Goal: Information Seeking & Learning: Learn about a topic

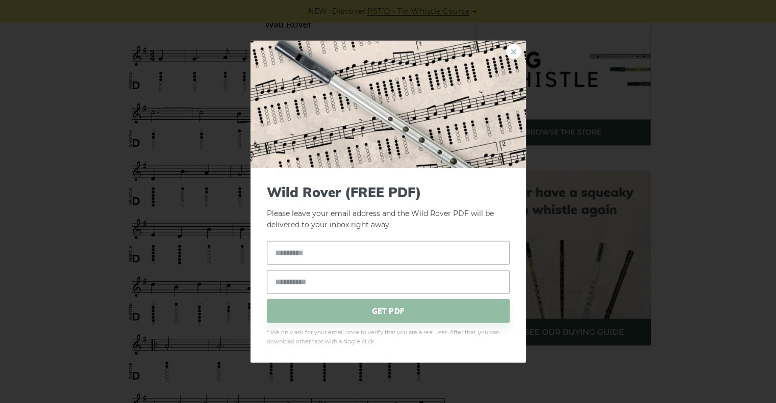
click at [511, 55] on link "×" at bounding box center [513, 50] width 15 height 15
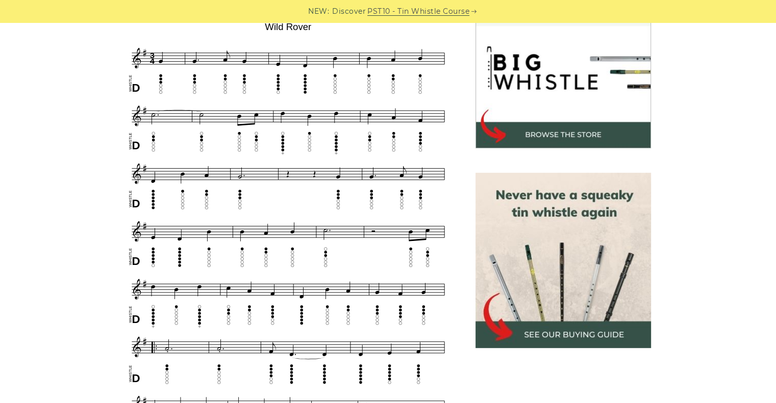
scroll to position [318, 0]
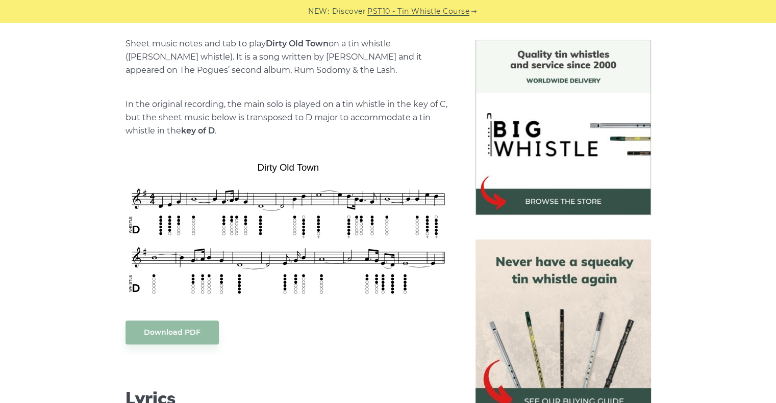
scroll to position [324, 0]
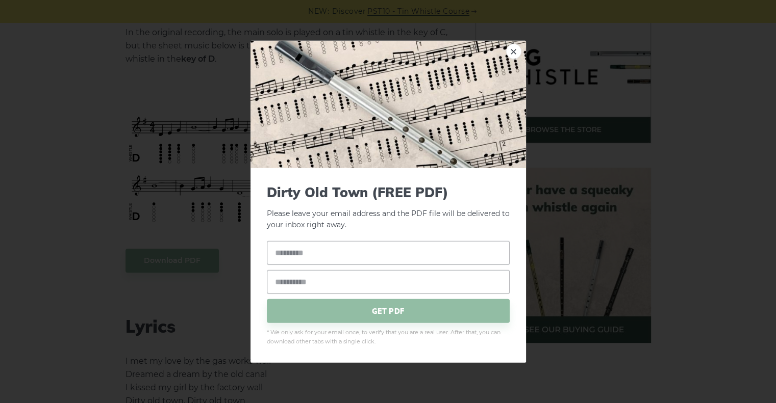
click at [516, 48] on link "×" at bounding box center [513, 50] width 15 height 15
click at [512, 49] on link "×" at bounding box center [513, 50] width 15 height 15
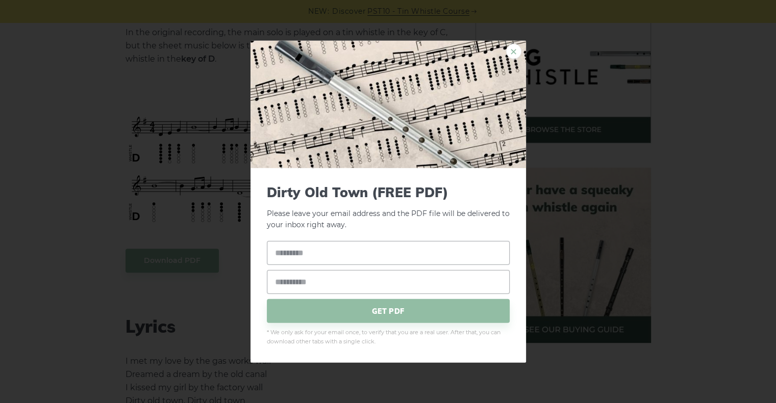
click at [518, 50] on link "×" at bounding box center [513, 50] width 15 height 15
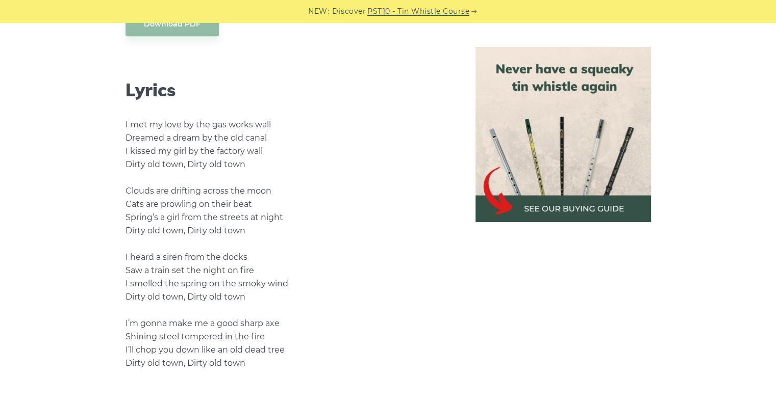
scroll to position [560, 0]
